Goal: Transaction & Acquisition: Purchase product/service

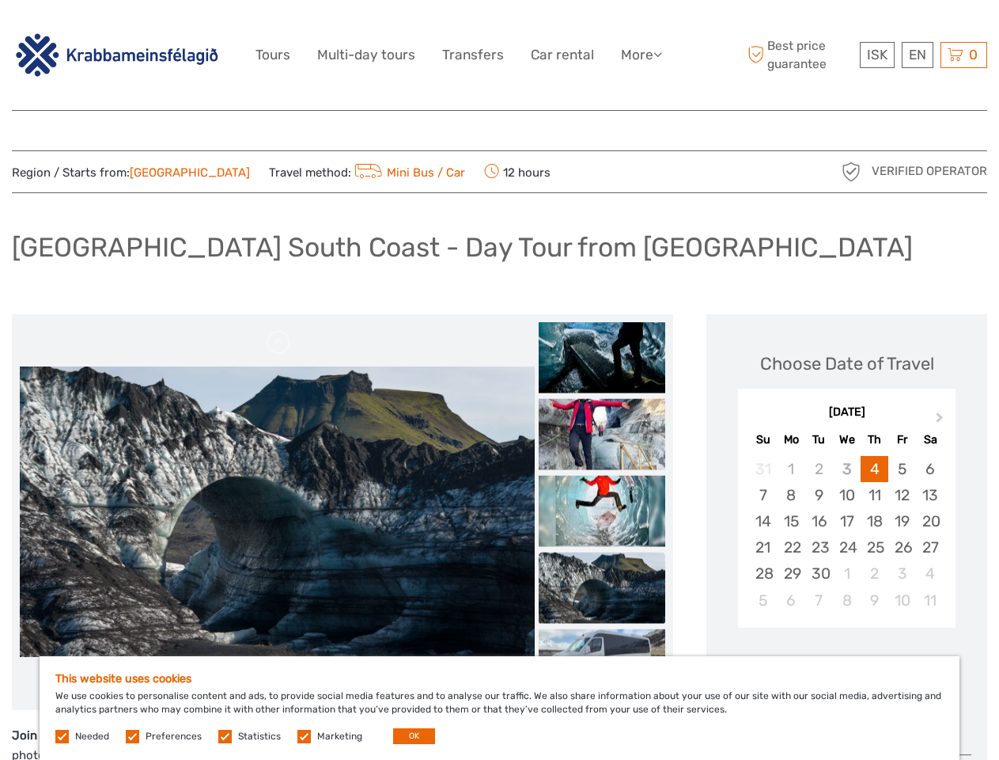
click at [640, 55] on link "More" at bounding box center [641, 55] width 41 height 23
click at [659, 54] on icon at bounding box center [658, 53] width 9 height 13
click at [877, 55] on span "ISK" at bounding box center [877, 55] width 21 height 16
click at [917, 55] on div "EN English Español Deutsch" at bounding box center [918, 55] width 32 height 26
click at [964, 55] on div "0 Items Total 0 ISK Checkout The shopping cart is empty." at bounding box center [964, 55] width 47 height 26
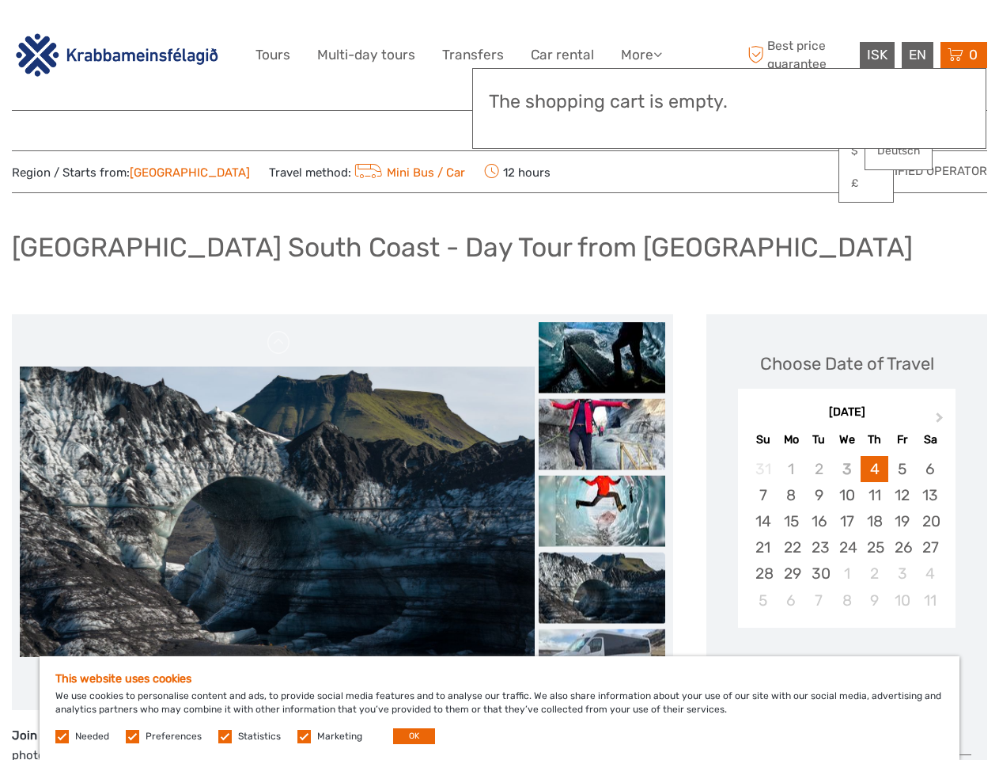
click at [277, 512] on img at bounding box center [277, 511] width 515 height 290
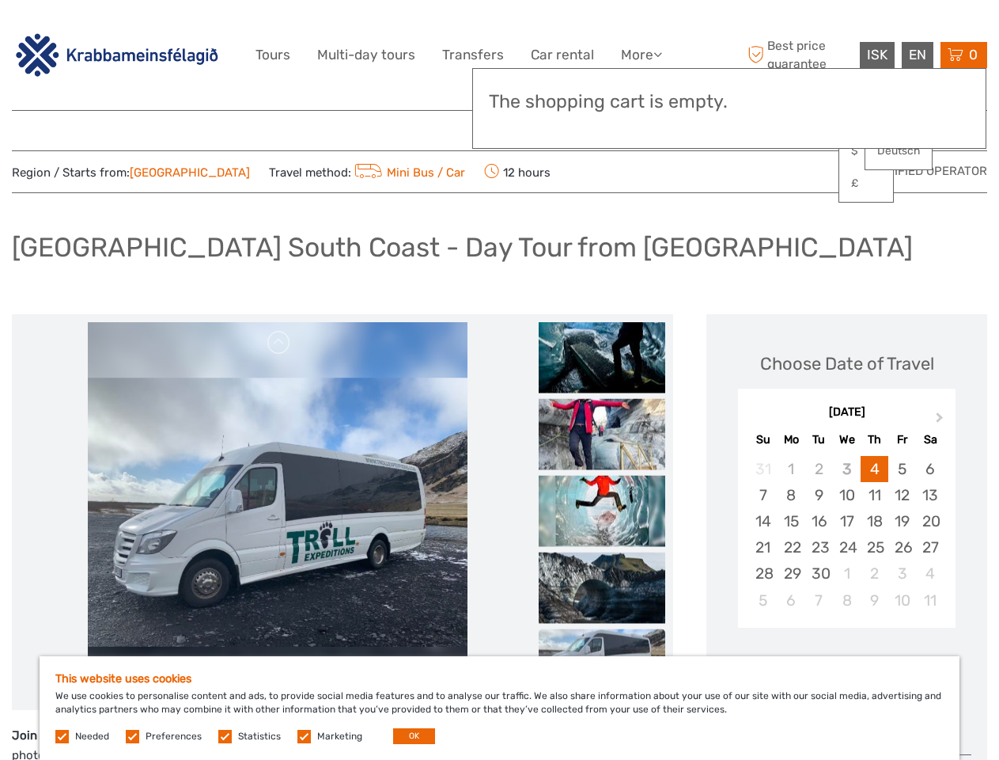
click at [279, 343] on link at bounding box center [279, 342] width 25 height 25
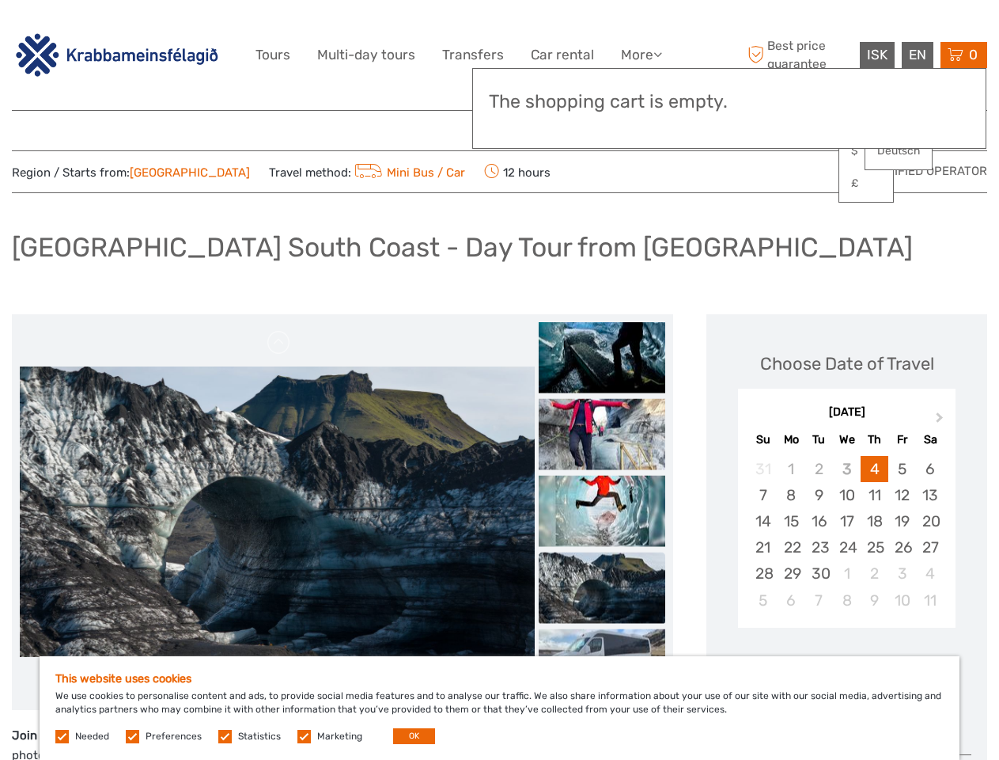
click at [602, 127] on div "Items Total 0 ISK Checkout The shopping cart is empty." at bounding box center [729, 108] width 514 height 81
